Goal: Task Accomplishment & Management: Manage account settings

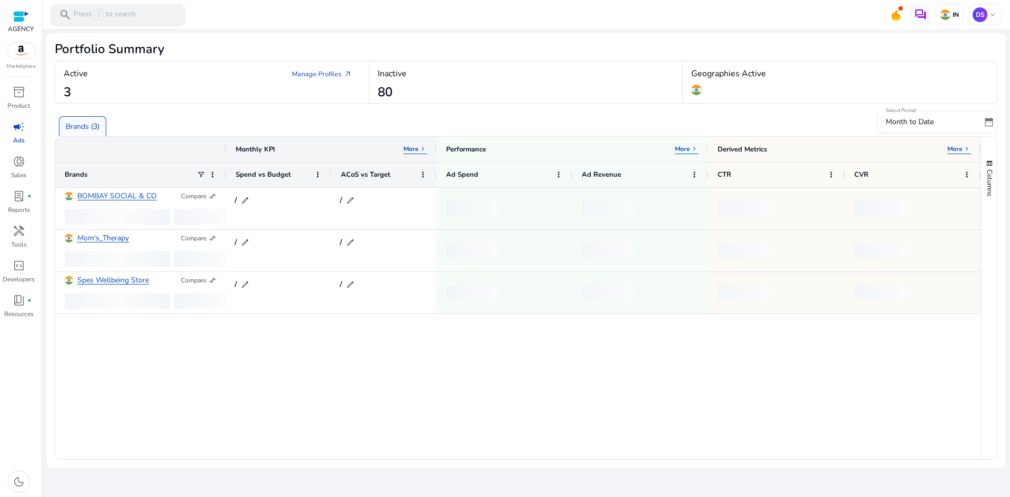
click at [136, 15] on div "search Press / to search" at bounding box center [118, 14] width 135 height 21
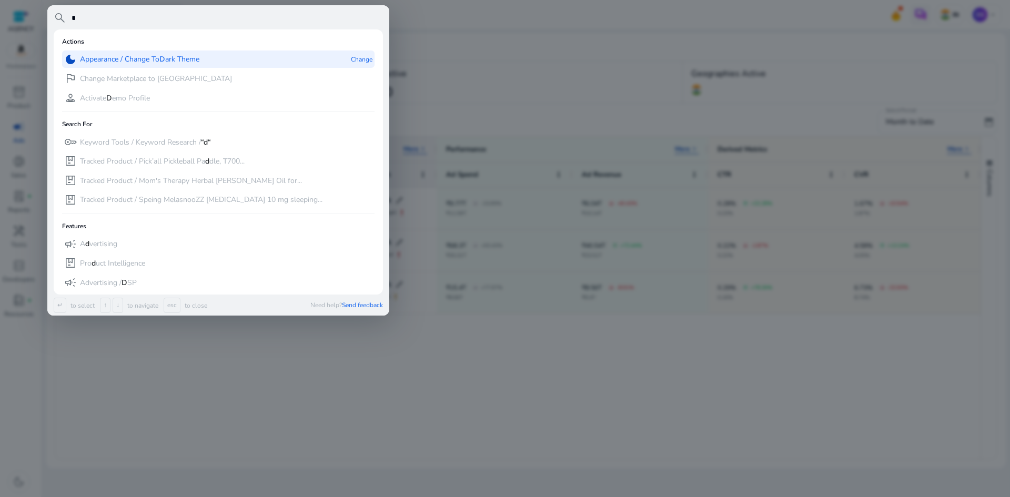
type input "*"
click at [129, 54] on p "Appearance / Change To D ark Theme" at bounding box center [139, 59] width 119 height 11
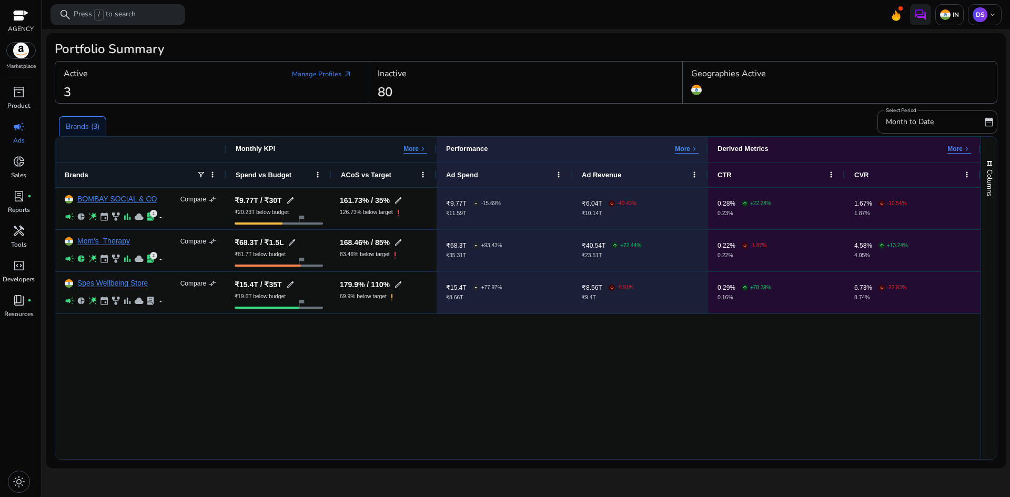
click at [122, 384] on div "BOMBAY SOCIAL & CO Compare compare_arrows campaign pie_chart wand_stars event f…" at bounding box center [518, 324] width 926 height 272
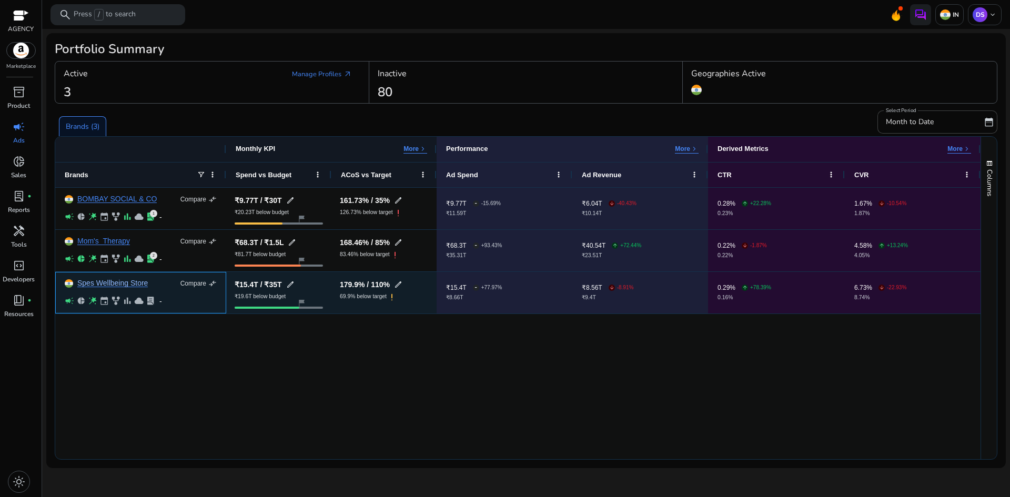
click at [109, 284] on link "Spes Wellbeing Store" at bounding box center [112, 283] width 71 height 8
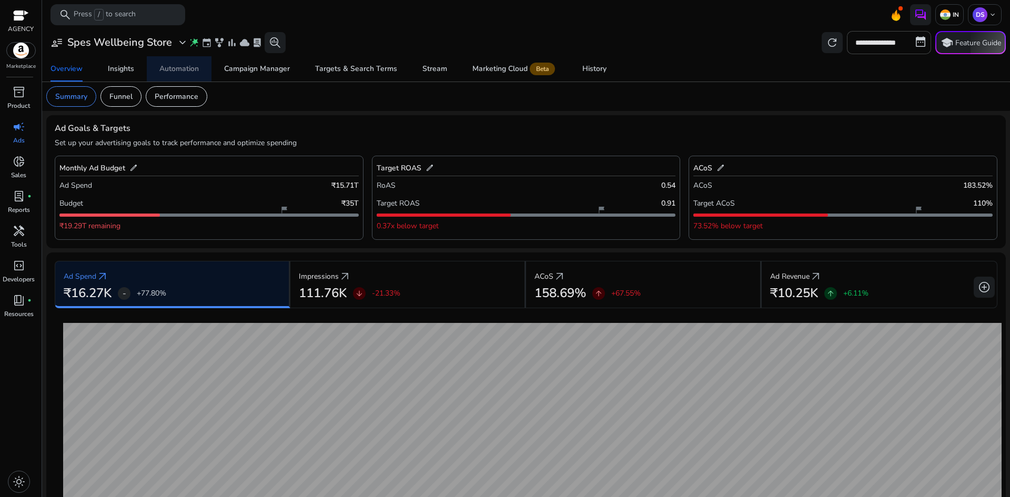
click at [179, 66] on div "Automation" at bounding box center [178, 68] width 39 height 7
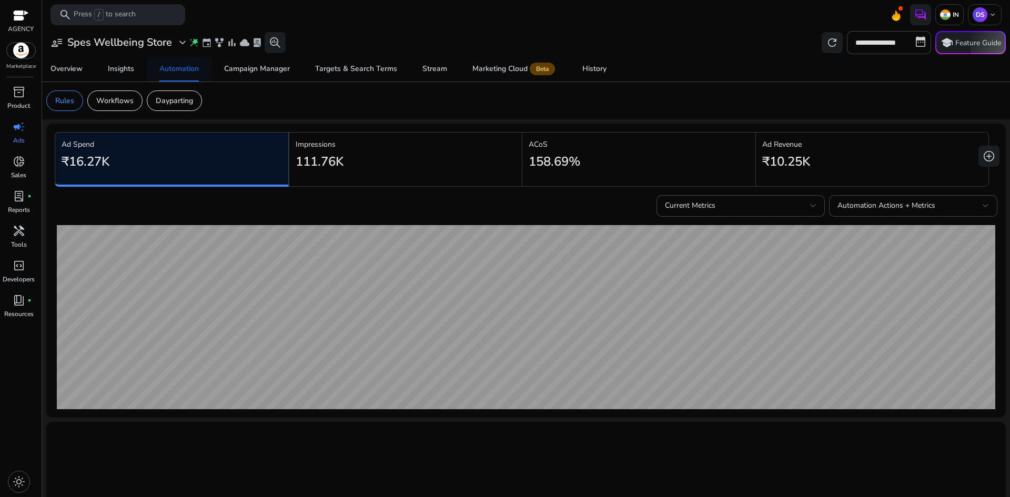
click at [170, 72] on div "Automation" at bounding box center [178, 68] width 39 height 7
click at [123, 44] on h3 "Spes Wellbeing Store" at bounding box center [119, 42] width 105 height 13
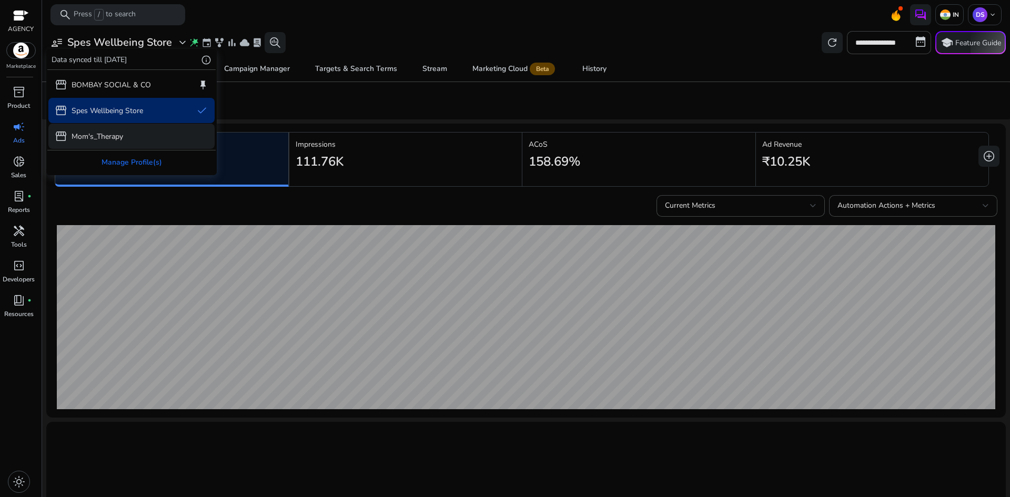
click at [116, 140] on p "Mom's_Therapy" at bounding box center [98, 136] width 52 height 11
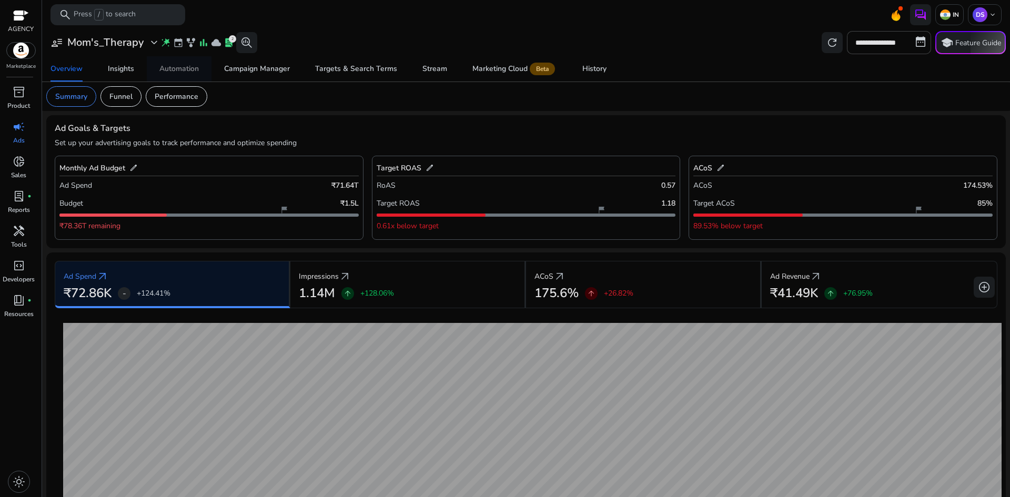
click at [184, 72] on div "Automation" at bounding box center [178, 68] width 39 height 7
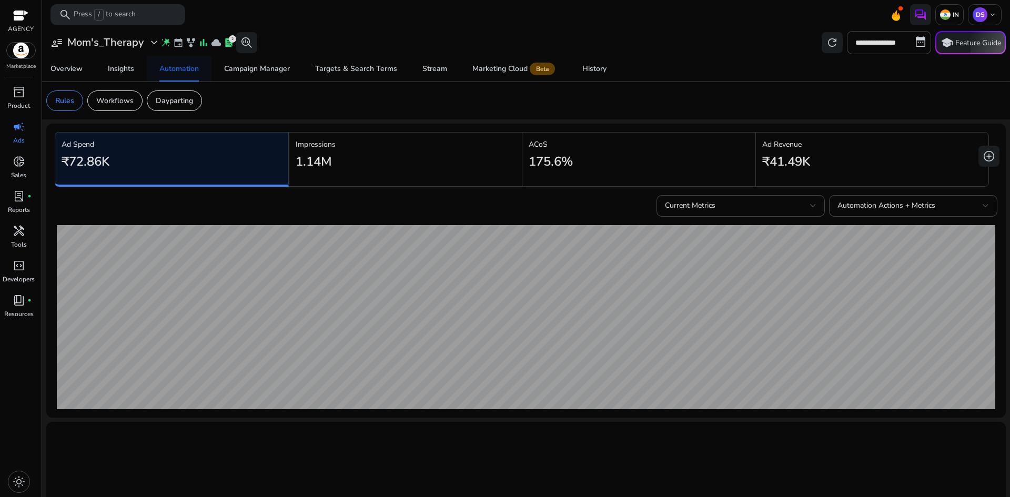
click at [185, 62] on span "Automation" at bounding box center [178, 68] width 39 height 25
click at [27, 133] on div "campaign" at bounding box center [18, 126] width 29 height 17
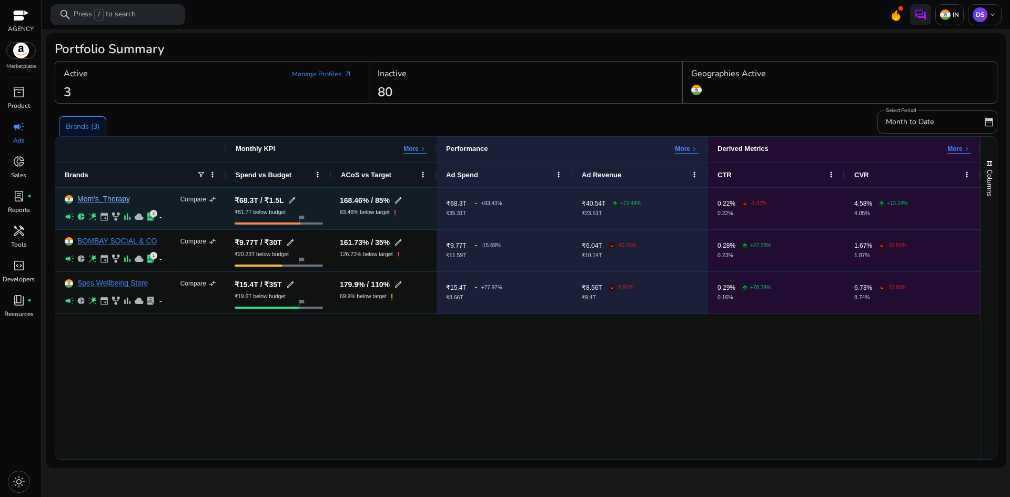
click at [95, 195] on link "Mom's_Therapy" at bounding box center [103, 199] width 53 height 8
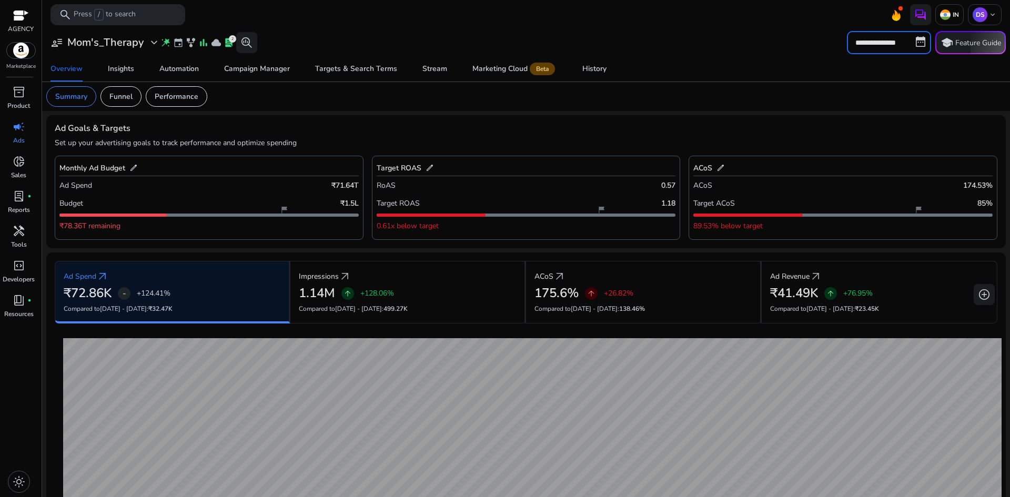
click at [880, 44] on input "**********" at bounding box center [889, 42] width 84 height 23
select select "*"
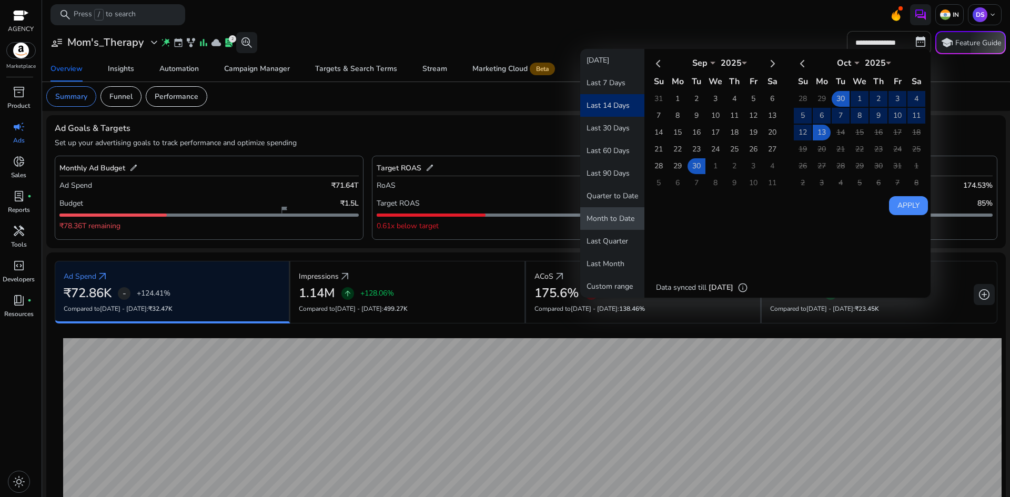
click at [619, 221] on button "Month to Date" at bounding box center [612, 218] width 64 height 23
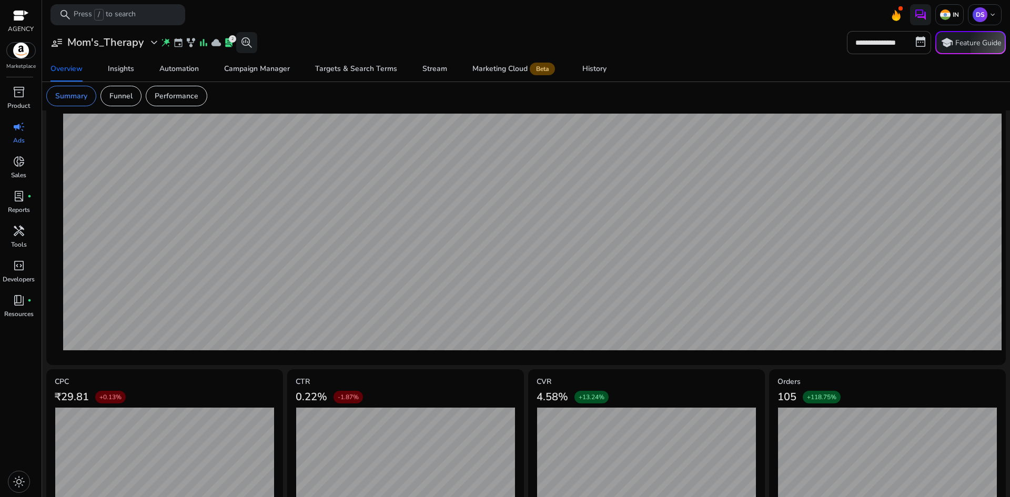
scroll to position [240, 0]
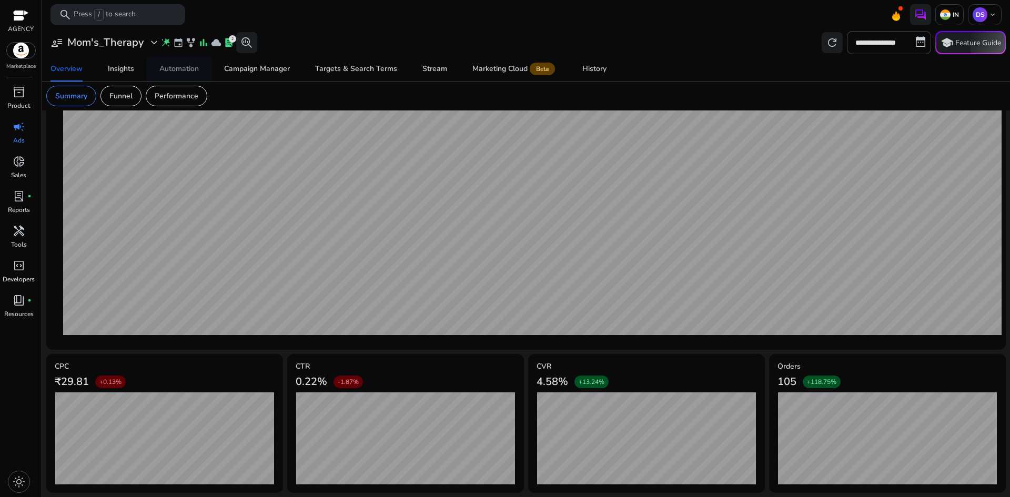
click at [168, 62] on span "Automation" at bounding box center [178, 68] width 39 height 25
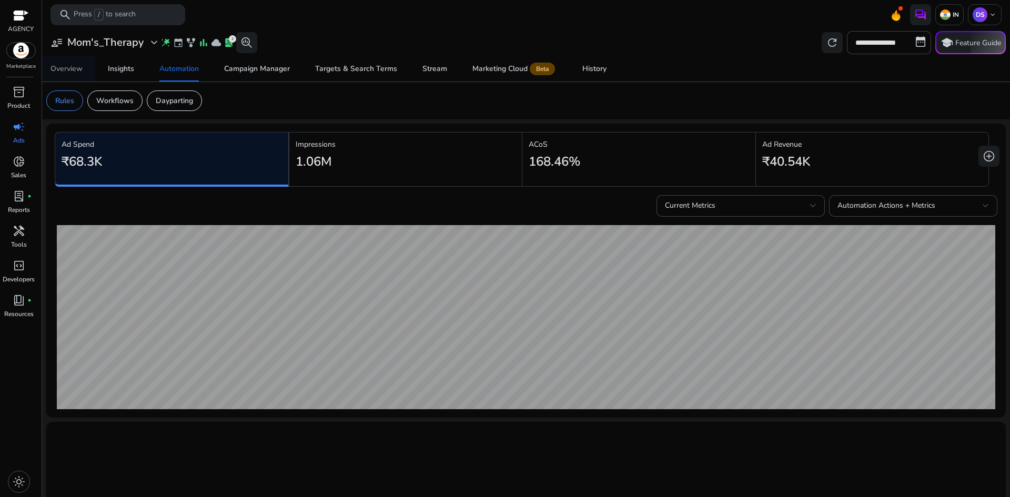
click at [76, 69] on div "Overview" at bounding box center [67, 68] width 32 height 7
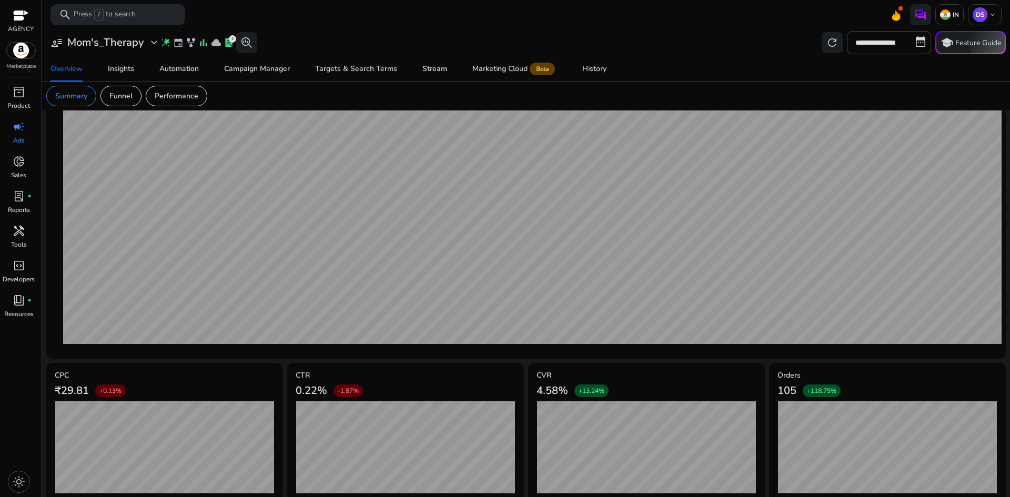
scroll to position [225, 0]
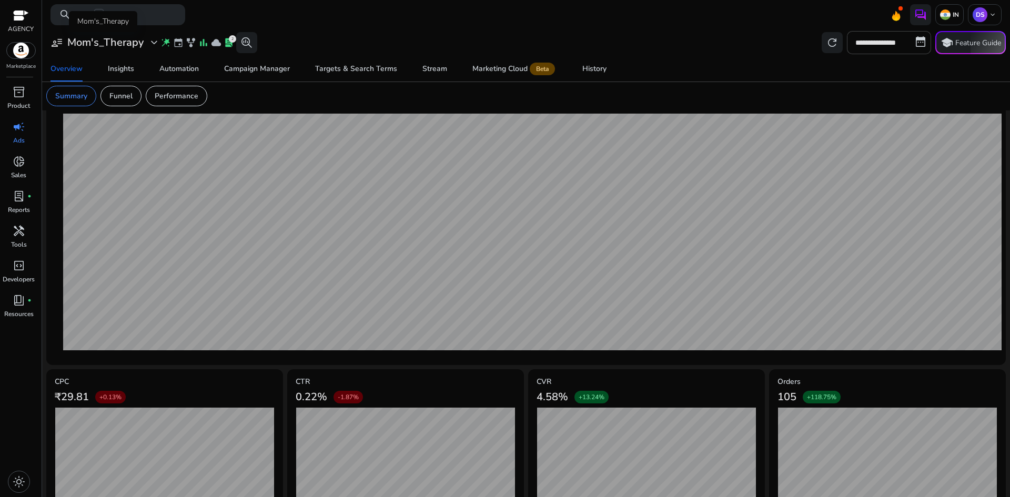
click at [93, 45] on h3 "Mom's_Therapy" at bounding box center [105, 42] width 76 height 13
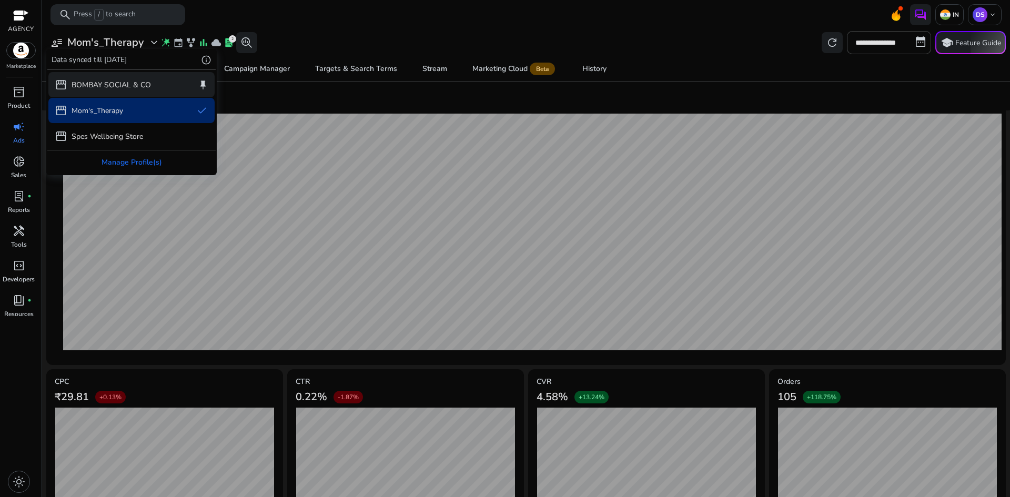
click at [94, 80] on p "BOMBAY SOCIAL & CO" at bounding box center [111, 84] width 79 height 11
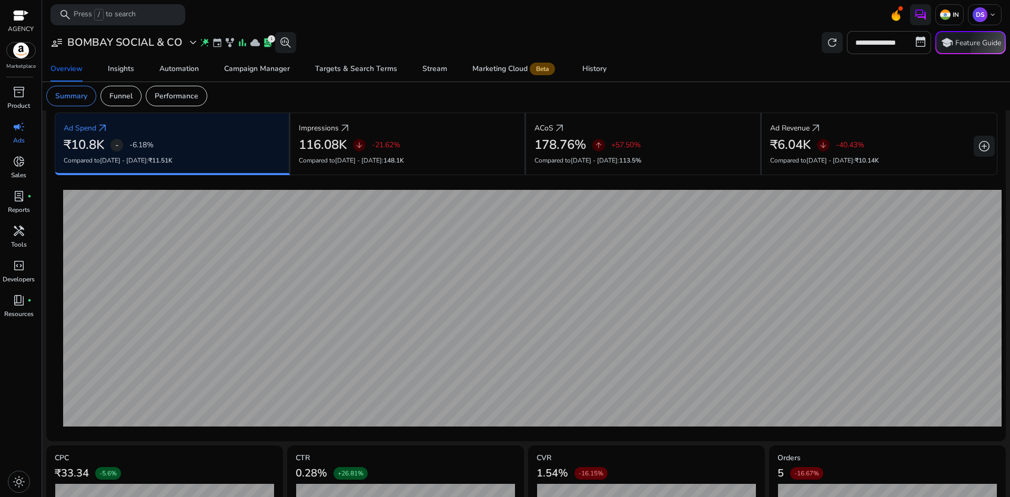
scroll to position [240, 0]
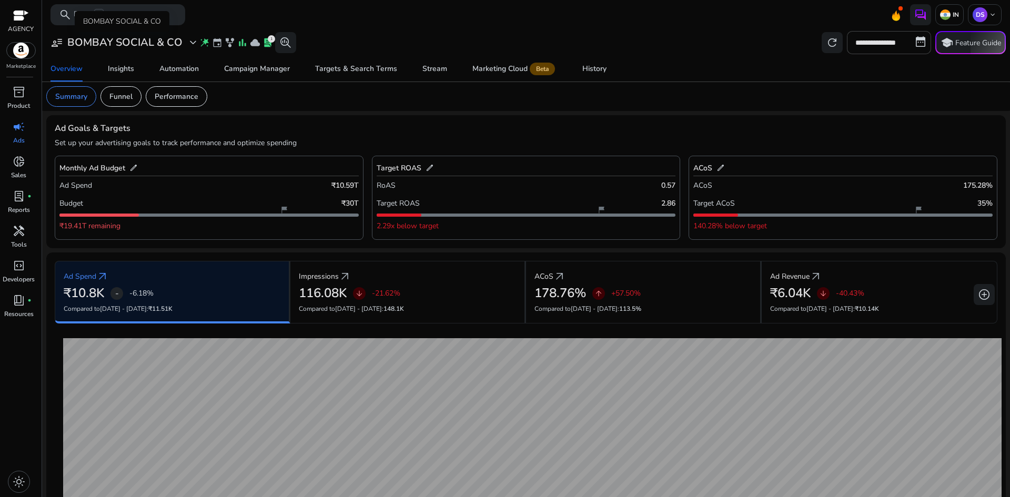
click at [88, 43] on h3 "BOMBAY SOCIAL & CO" at bounding box center [124, 42] width 115 height 13
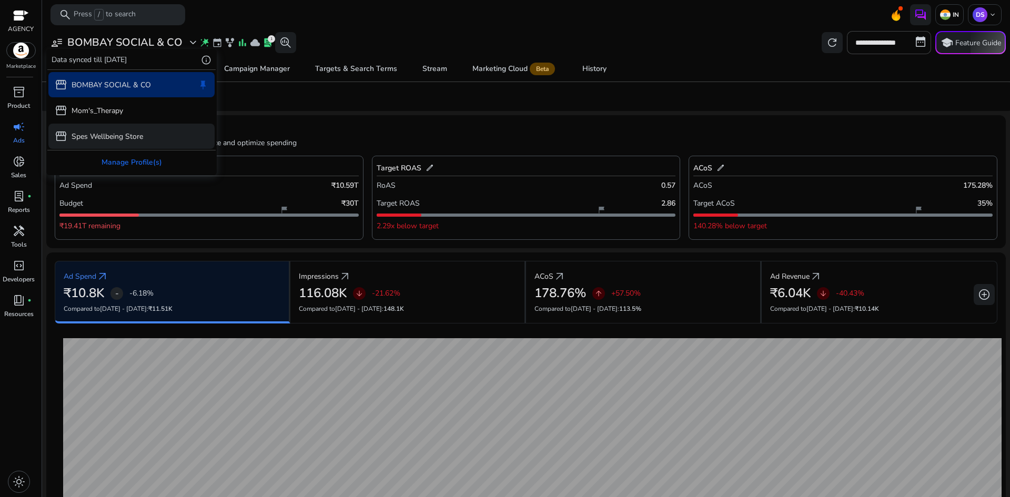
click at [115, 143] on div "storefront Spes Wellbeing Store" at bounding box center [131, 136] width 166 height 25
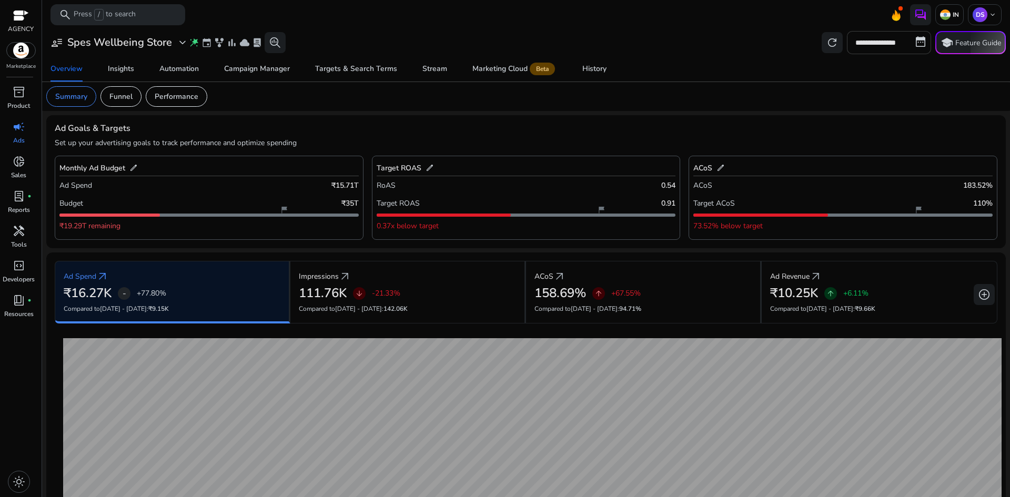
click at [872, 48] on input "**********" at bounding box center [889, 42] width 84 height 23
select select "*"
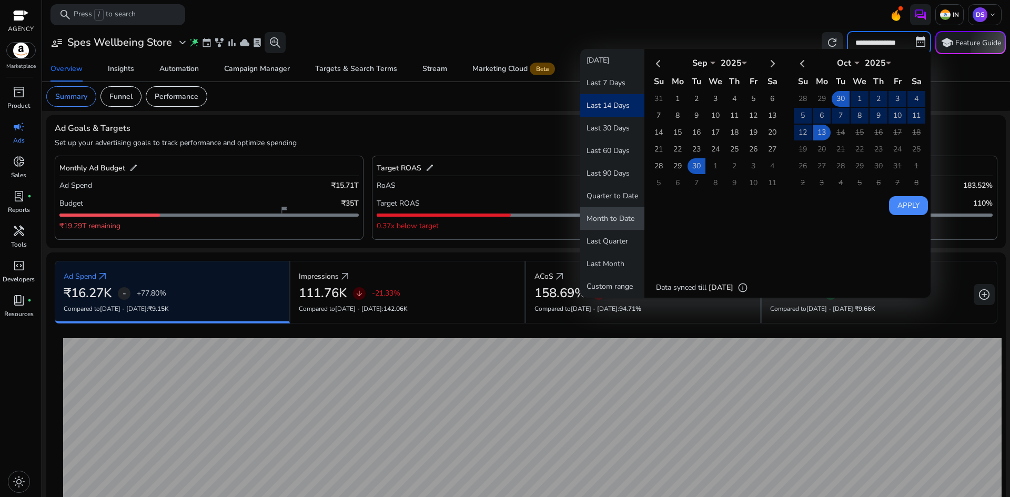
click at [599, 221] on button "Month to Date" at bounding box center [612, 218] width 64 height 23
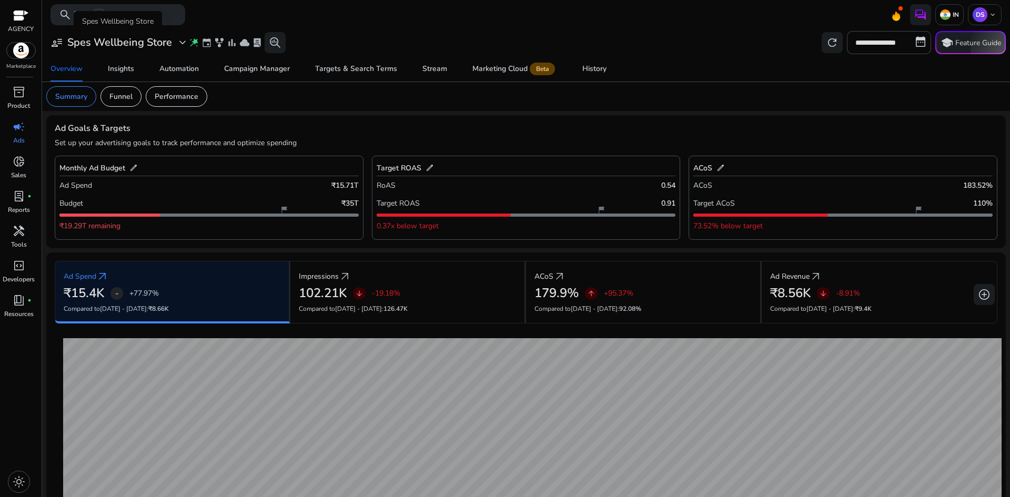
click at [98, 45] on h3 "Spes Wellbeing Store" at bounding box center [119, 42] width 105 height 13
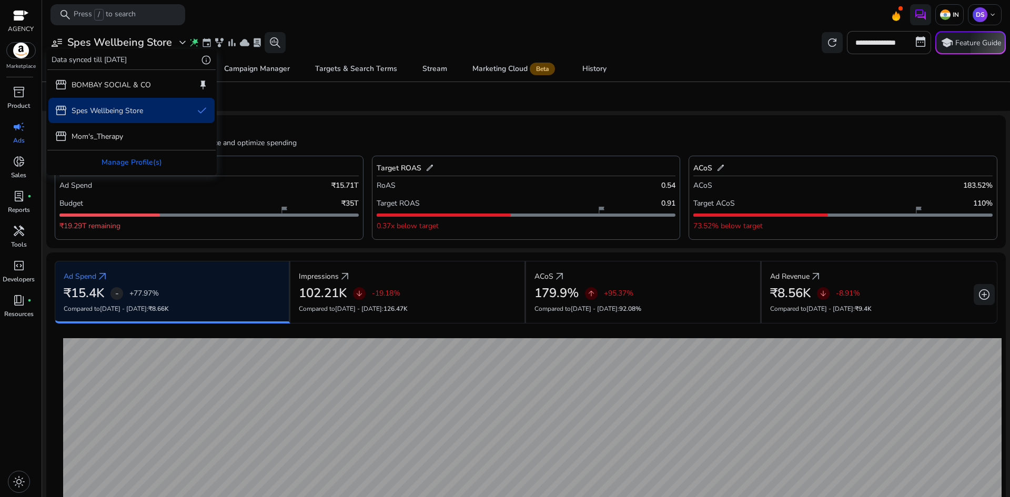
click at [78, 108] on p "Spes Wellbeing Store" at bounding box center [108, 110] width 72 height 11
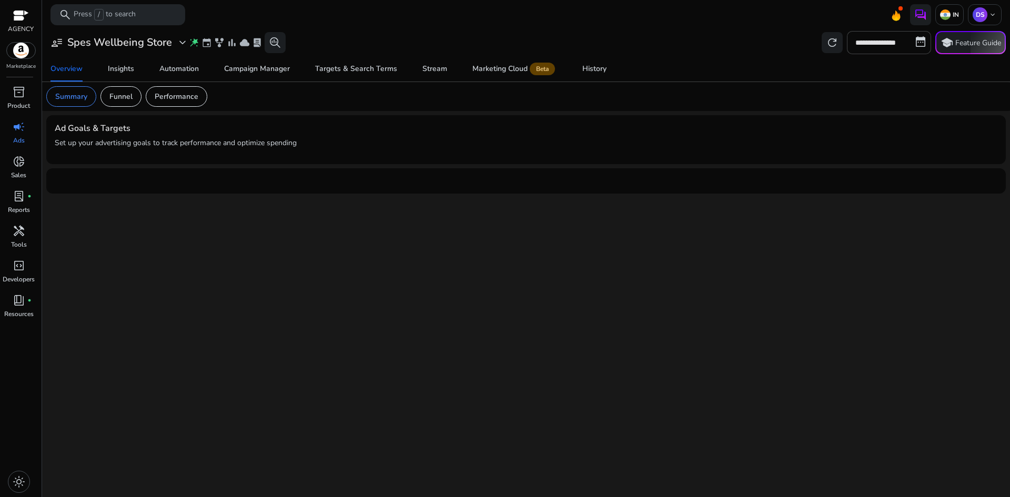
click at [24, 17] on div at bounding box center [21, 17] width 16 height 12
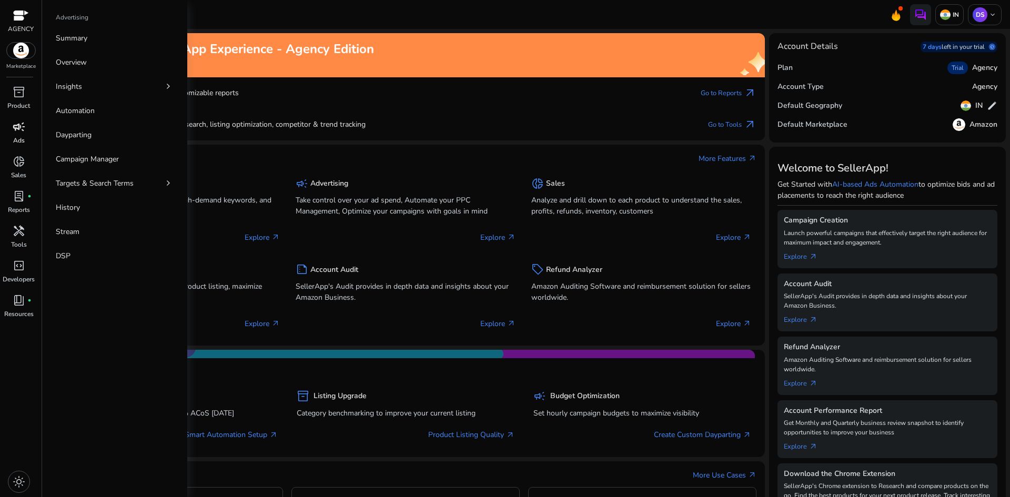
click at [16, 137] on p "Ads" at bounding box center [19, 140] width 12 height 9
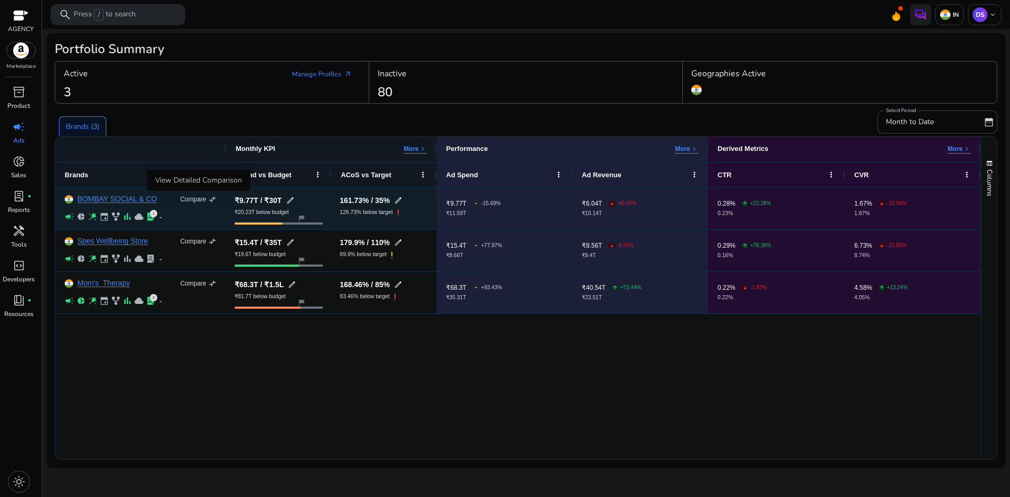
click at [207, 200] on div "Compare compare_arrows" at bounding box center [198, 199] width 36 height 8
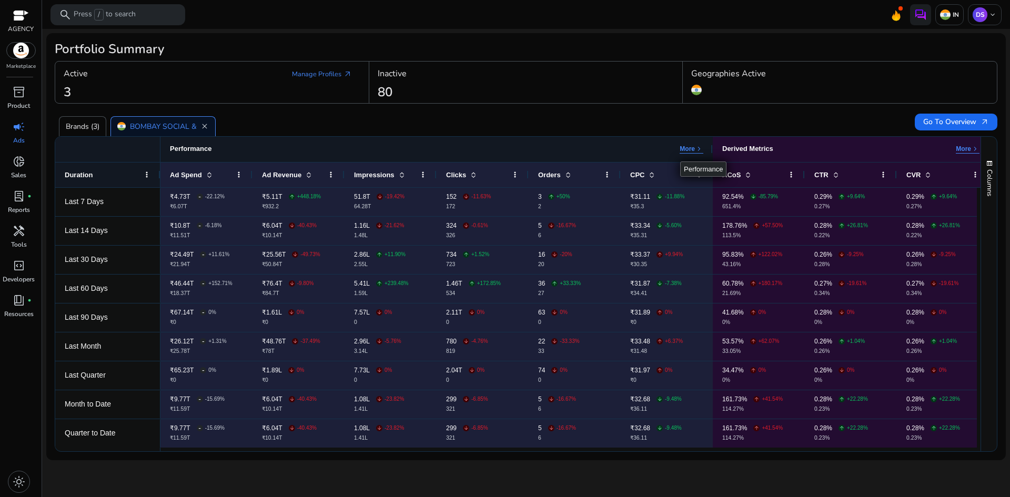
click at [680, 152] on p "More" at bounding box center [687, 149] width 15 height 8
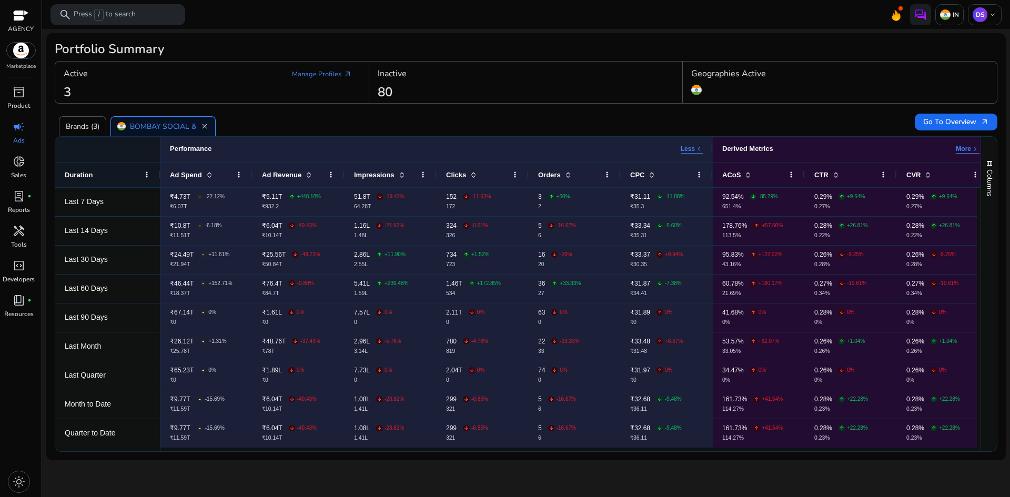
scroll to position [0, 12]
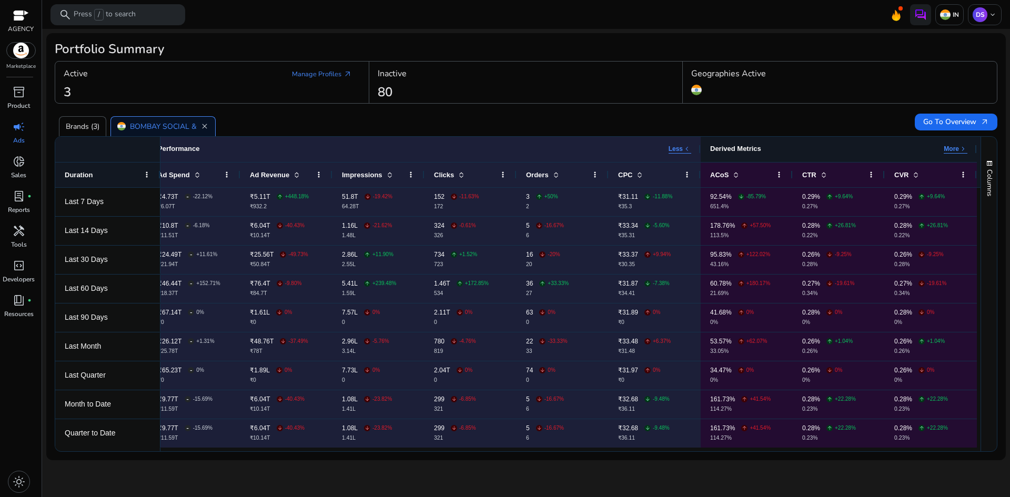
click at [955, 148] on p "More" at bounding box center [951, 149] width 15 height 8
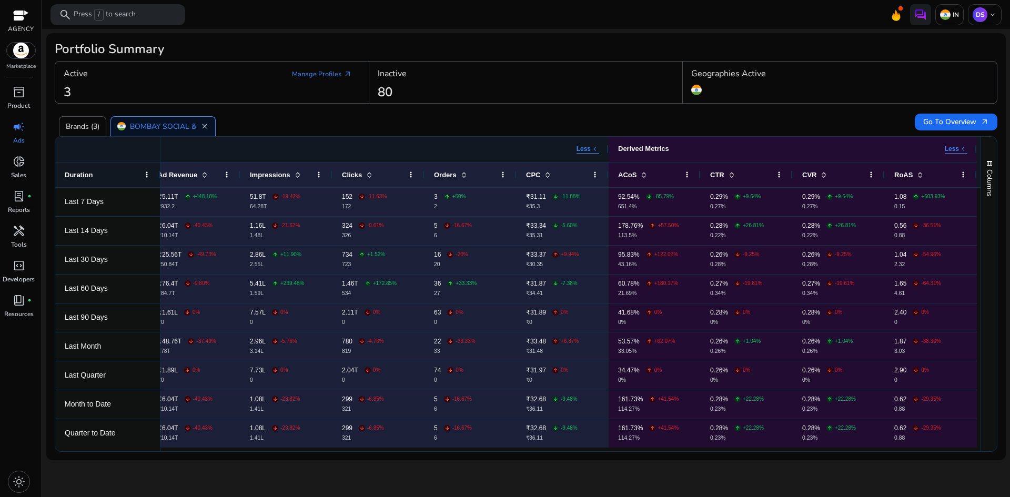
click at [585, 150] on p "Less" at bounding box center [584, 149] width 14 height 8
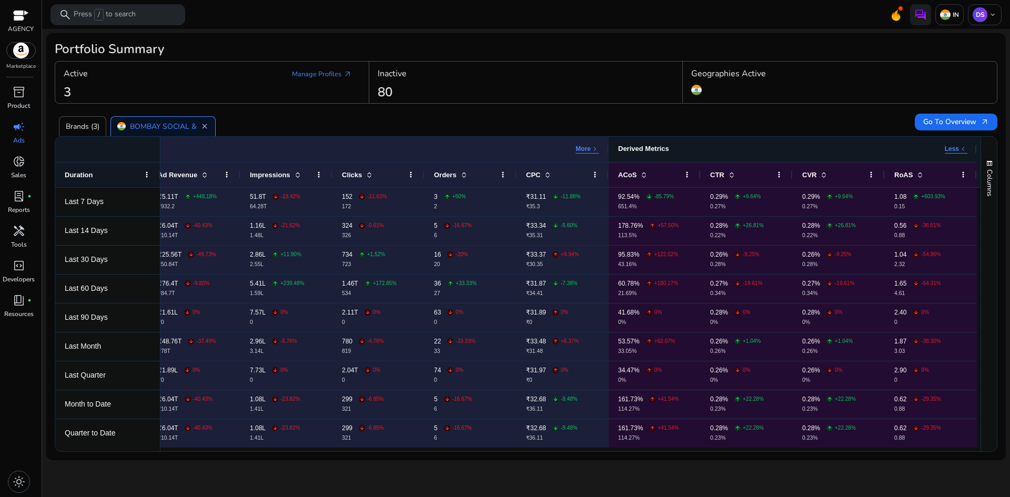
click at [954, 151] on p "Less" at bounding box center [952, 149] width 14 height 8
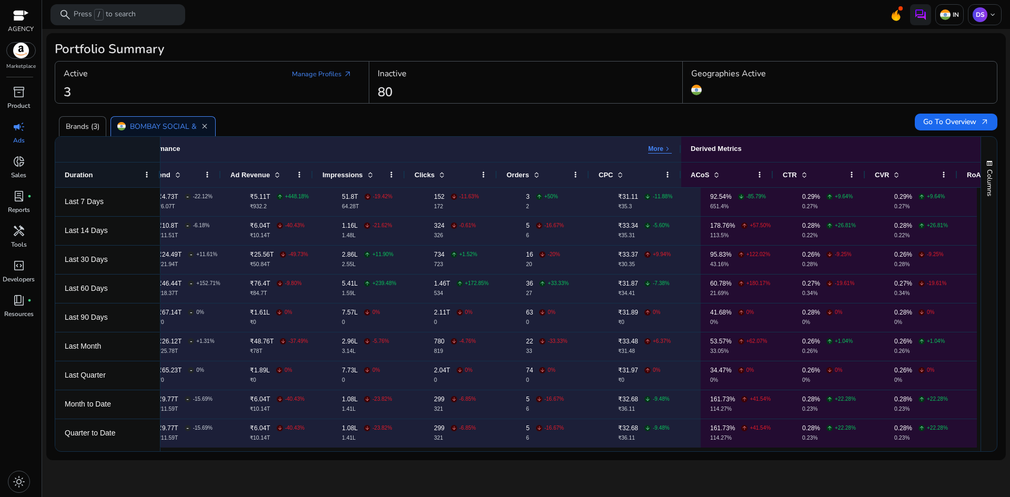
scroll to position [0, 12]
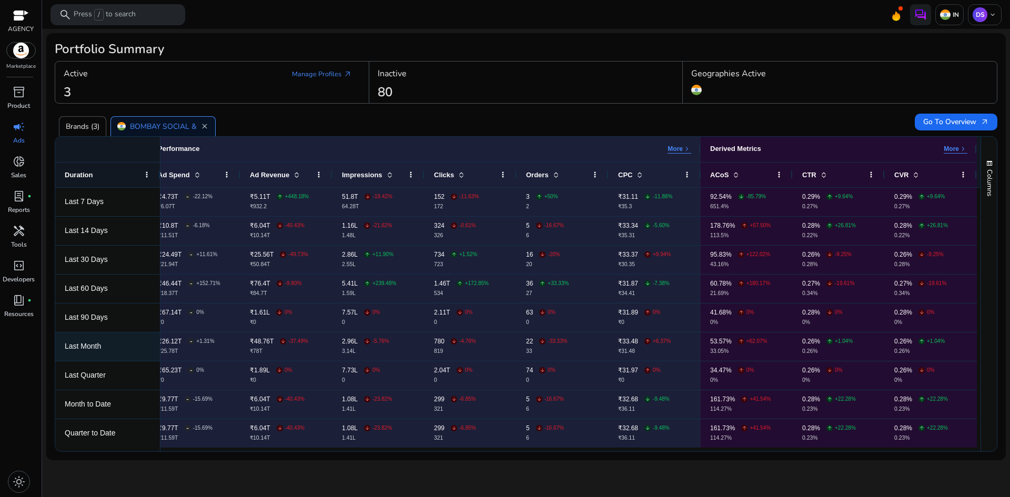
click at [100, 352] on span "Last Month" at bounding box center [108, 347] width 86 height 22
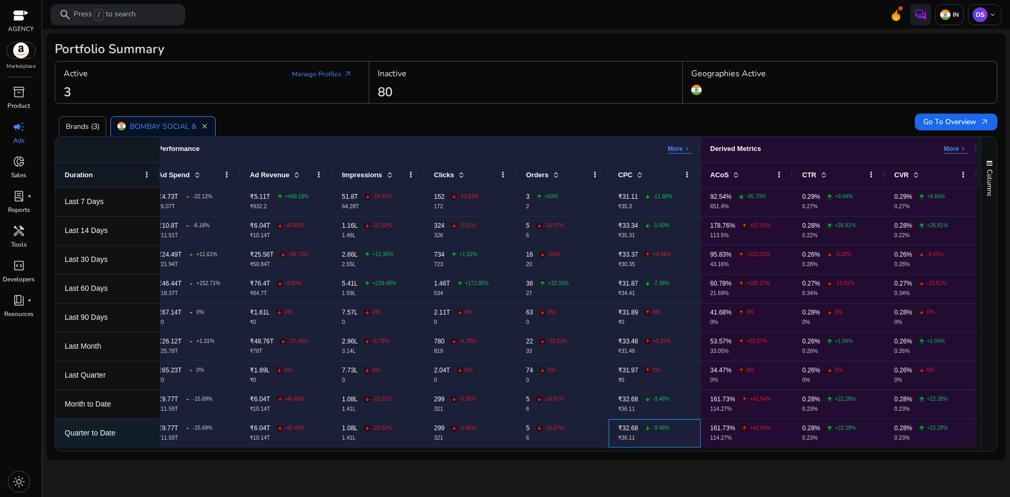
scroll to position [1, 0]
drag, startPoint x: 688, startPoint y: 447, endPoint x: 864, endPoint y: 444, distance: 176.8
click at [864, 444] on div "₹9.77T - -15.69% ₹11.59T ₹6.04T arrow_downward -40.43% ₹10.14T 1.08L arrow_down…" at bounding box center [562, 433] width 829 height 29
click at [778, 461] on div "We are getting things ready for you... Portfolio Summary Active Manage Profiles…" at bounding box center [526, 263] width 960 height 468
click at [126, 406] on span "Month to Date" at bounding box center [108, 404] width 86 height 22
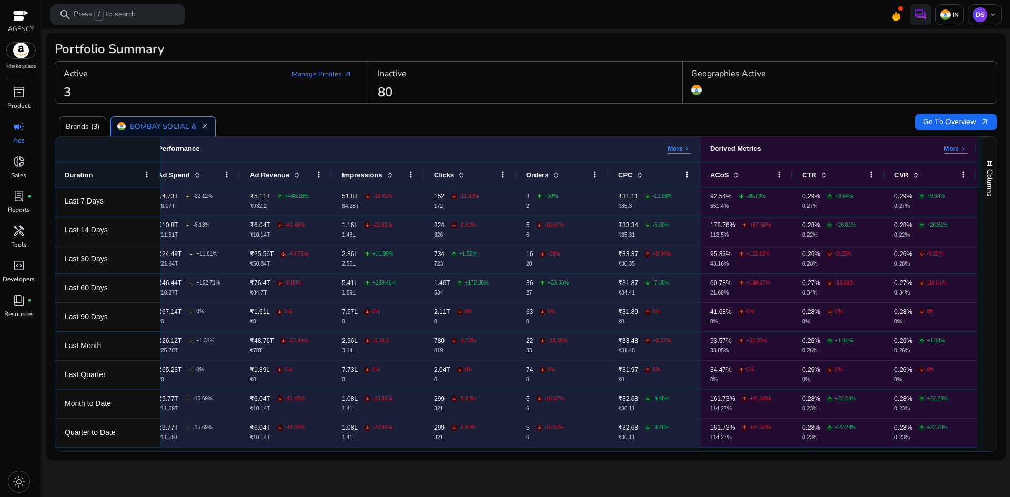
click at [286, 116] on div "Brands (3) BOMBAY SOCIAL & CO close" at bounding box center [483, 122] width 856 height 28
click at [200, 126] on div "BOMBAY SOCIAL & CO close" at bounding box center [162, 126] width 105 height 20
click at [204, 124] on span "close" at bounding box center [204, 126] width 8 height 8
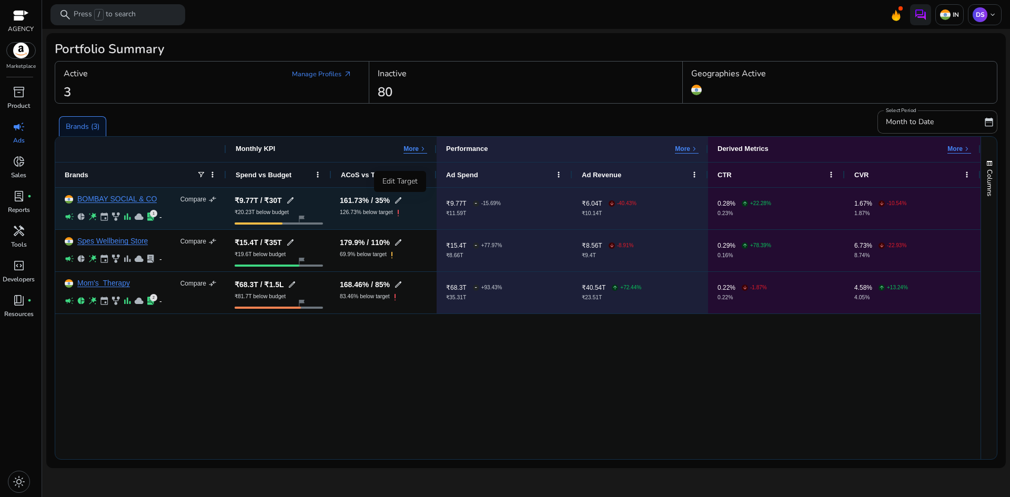
click at [403, 198] on span "edit" at bounding box center [398, 200] width 8 height 8
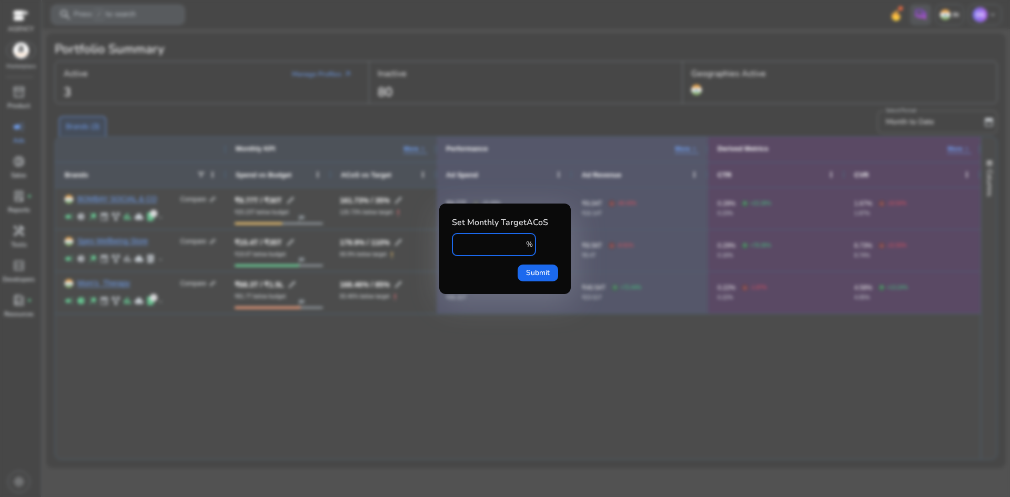
click at [474, 246] on input "**" at bounding box center [491, 245] width 63 height 12
type input "*"
type input "**"
click at [529, 267] on span "Submit" at bounding box center [538, 272] width 24 height 11
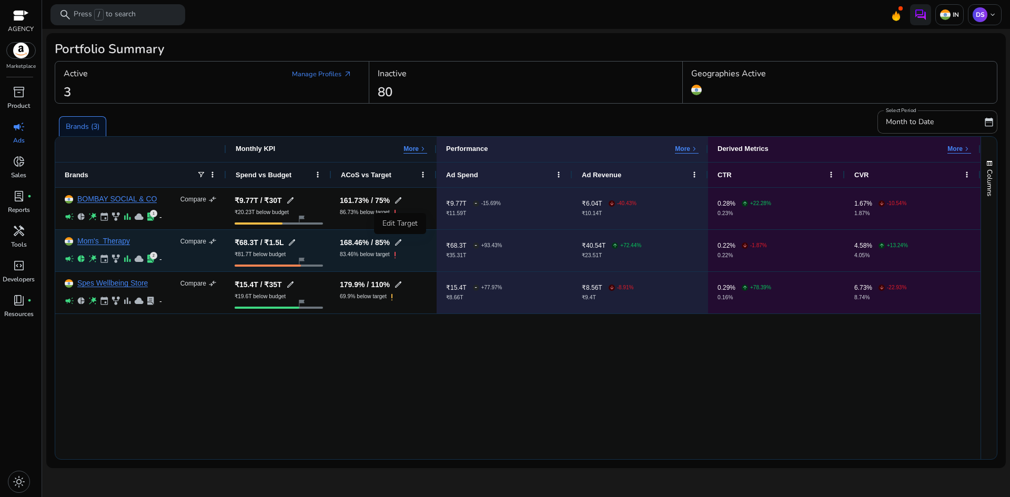
click at [396, 241] on span "edit" at bounding box center [398, 242] width 8 height 8
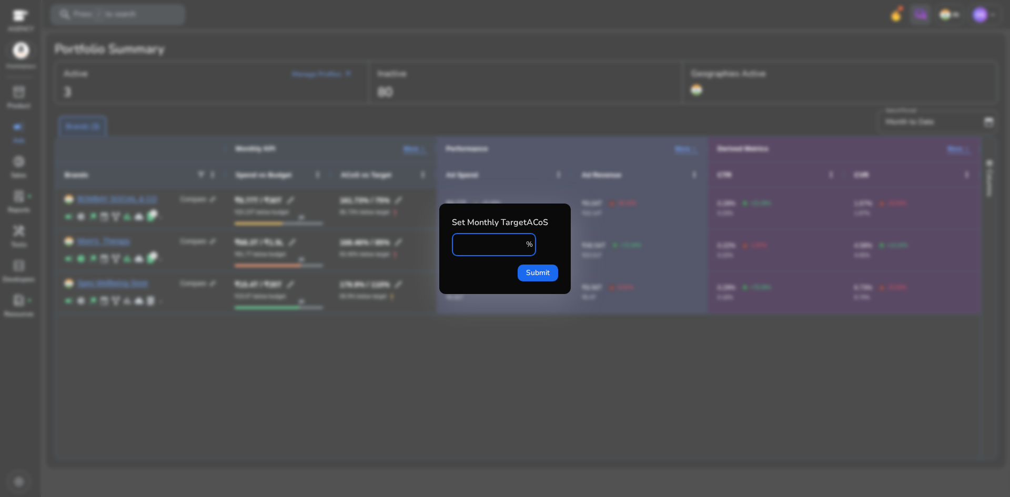
click at [475, 240] on input "**" at bounding box center [491, 245] width 63 height 12
type input "*"
type input "***"
click at [549, 273] on span "Submit" at bounding box center [538, 272] width 24 height 11
